Goal: Contribute content

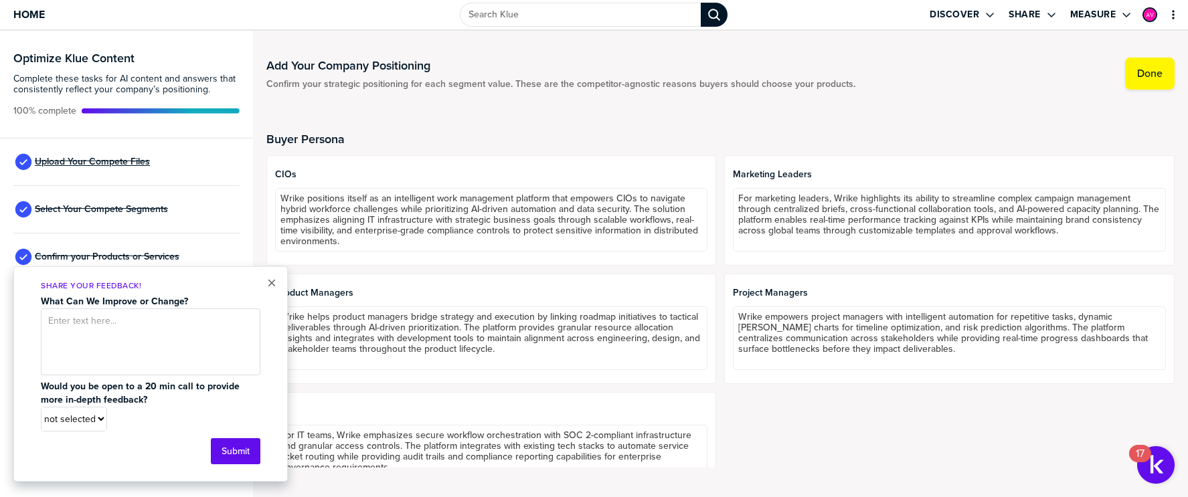
click at [120, 163] on span "Upload Your Compete Files" at bounding box center [92, 162] width 115 height 11
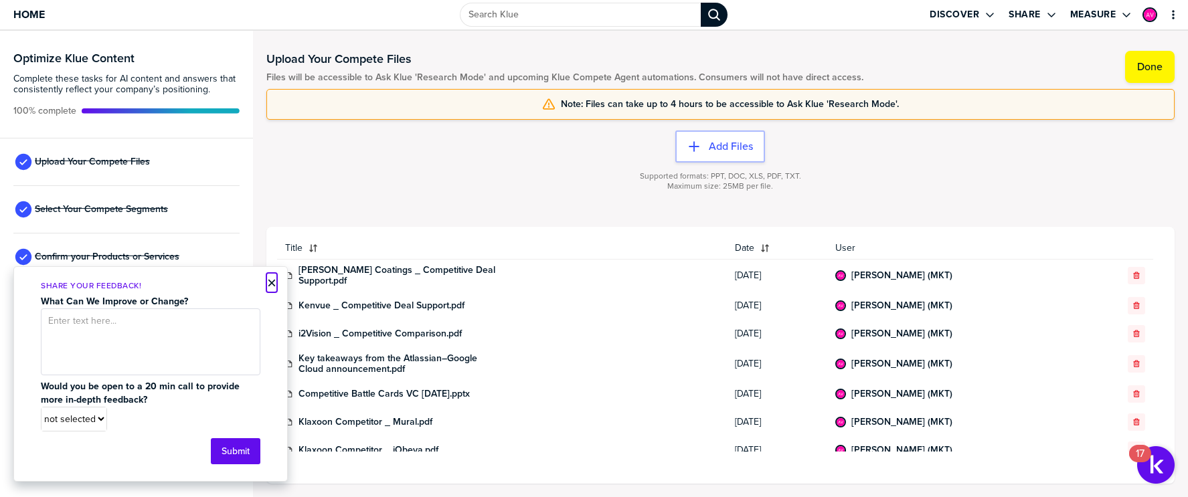
click at [268, 284] on button "×" at bounding box center [271, 283] width 9 height 16
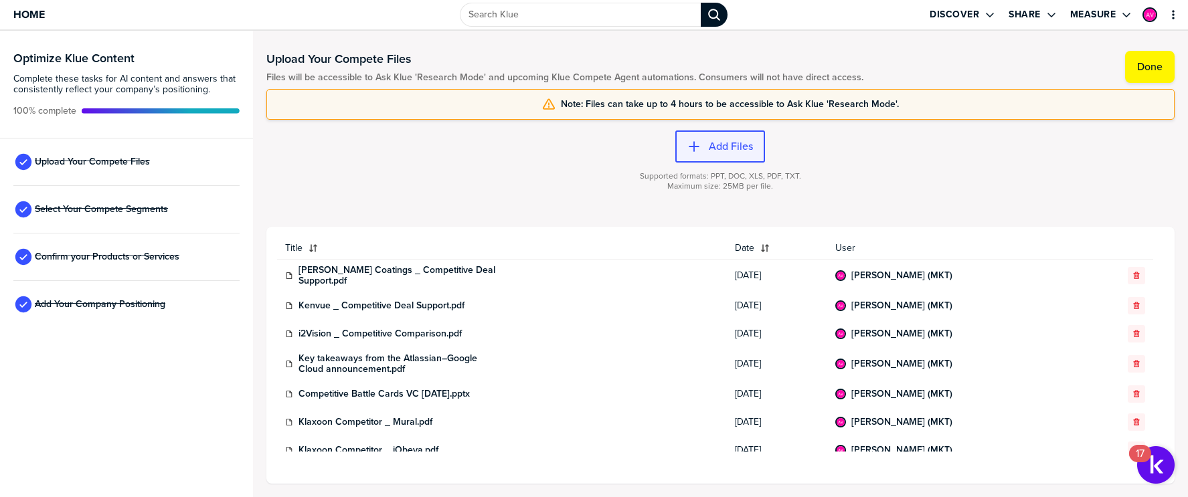
click at [720, 147] on label "Add Files" at bounding box center [731, 146] width 44 height 13
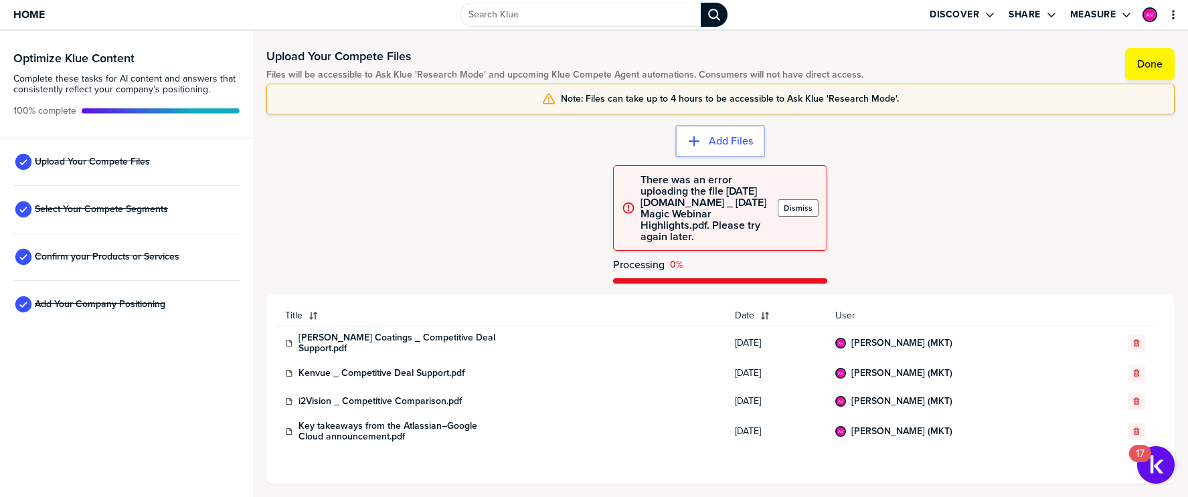
click at [801, 208] on label "Dismiss" at bounding box center [798, 208] width 29 height 11
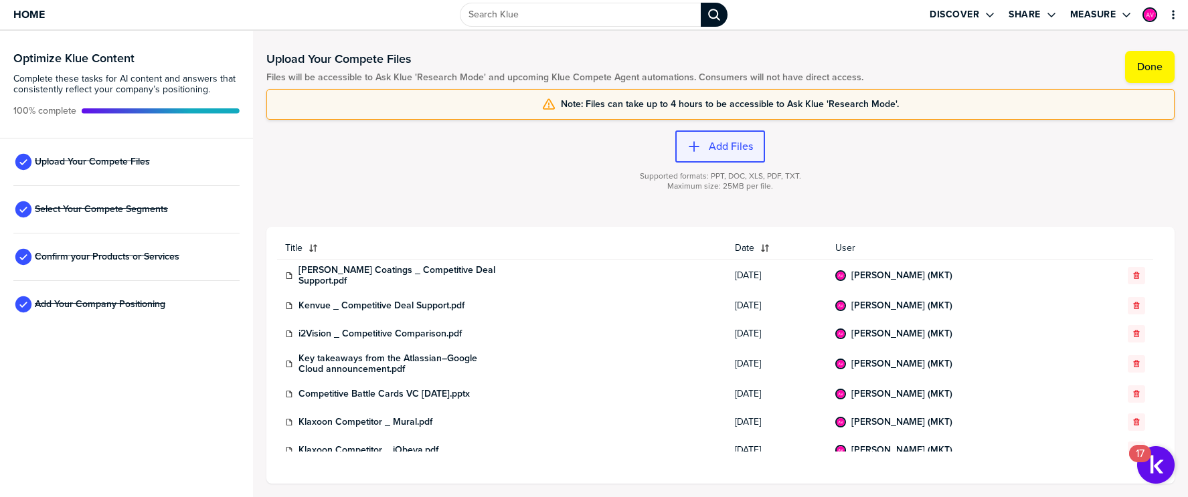
click at [719, 148] on label "Add Files" at bounding box center [731, 146] width 44 height 13
drag, startPoint x: 823, startPoint y: 200, endPoint x: 743, endPoint y: 199, distance: 80.4
click at [823, 200] on div at bounding box center [720, 204] width 909 height 8
click at [724, 150] on label "Add Files" at bounding box center [731, 146] width 44 height 13
click at [90, 159] on span "Upload Your Compete Files" at bounding box center [92, 162] width 115 height 11
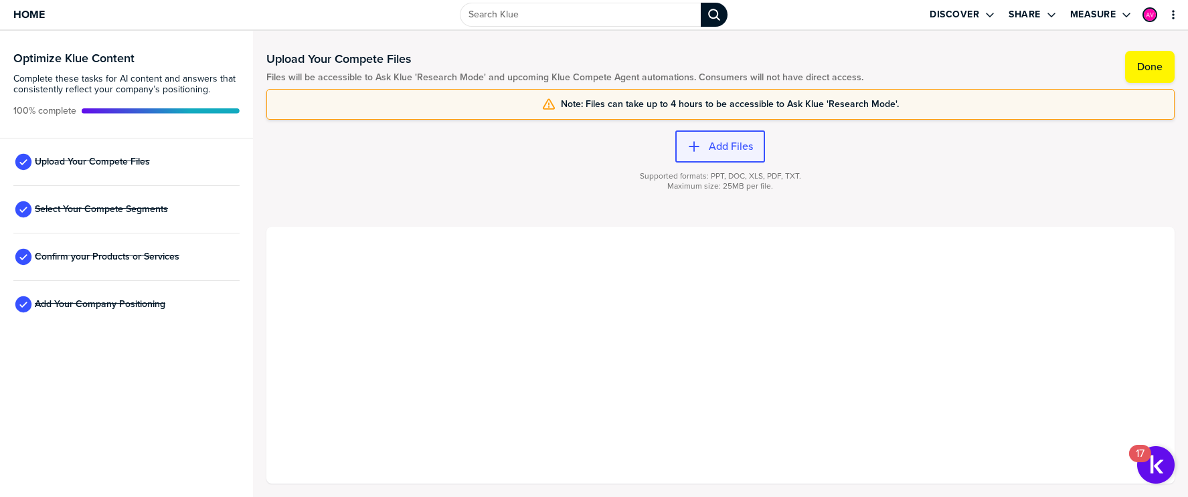
click at [722, 152] on label "Add Files" at bounding box center [731, 146] width 44 height 13
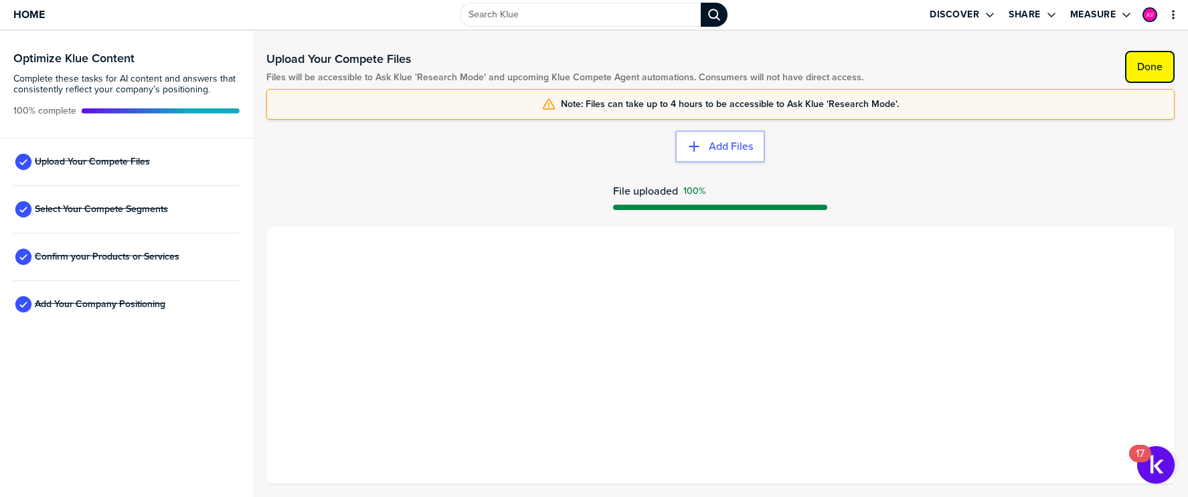
click at [1142, 76] on button "Done" at bounding box center [1150, 67] width 50 height 32
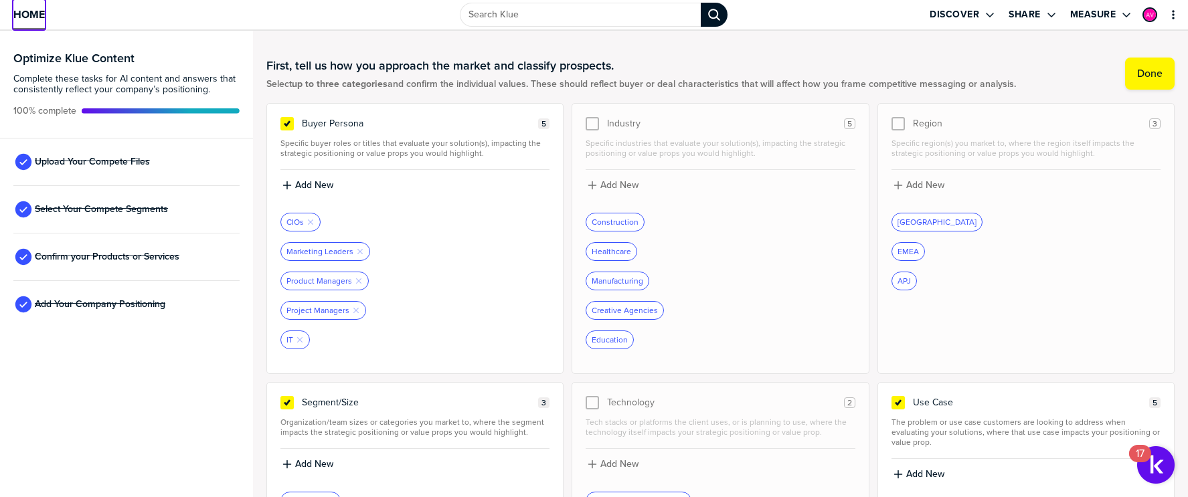
click at [42, 13] on span "Home" at bounding box center [28, 14] width 31 height 11
